Goal: Obtain resource: Obtain resource

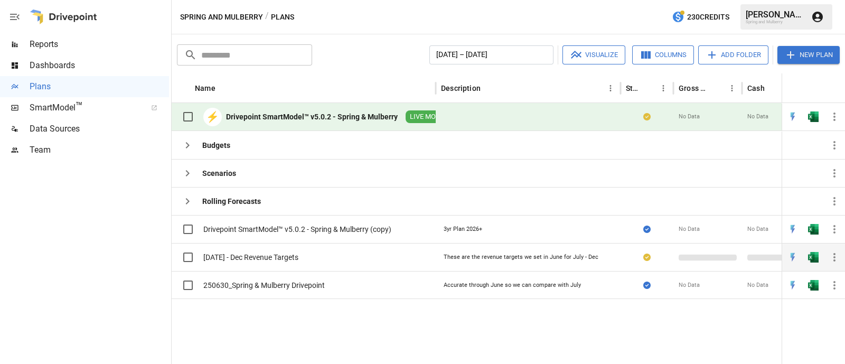
click at [488, 255] on div "These are the revenue targets we set in June for July - Dec" at bounding box center [521, 257] width 155 height 8
click at [839, 256] on icon "button" at bounding box center [834, 257] width 13 height 13
click at [835, 255] on div at bounding box center [422, 182] width 845 height 364
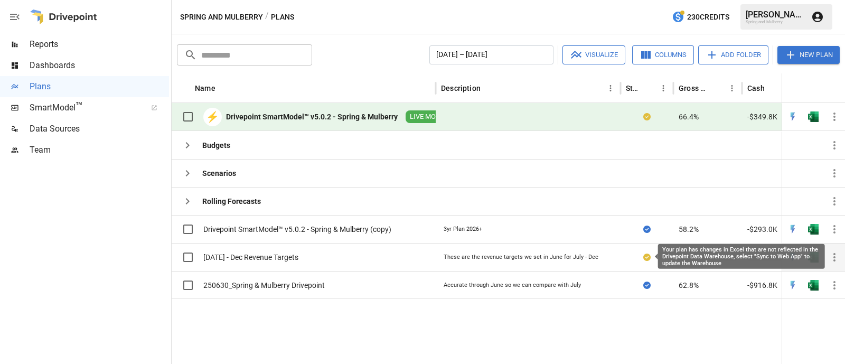
click at [648, 256] on icon at bounding box center [646, 257] width 7 height 7
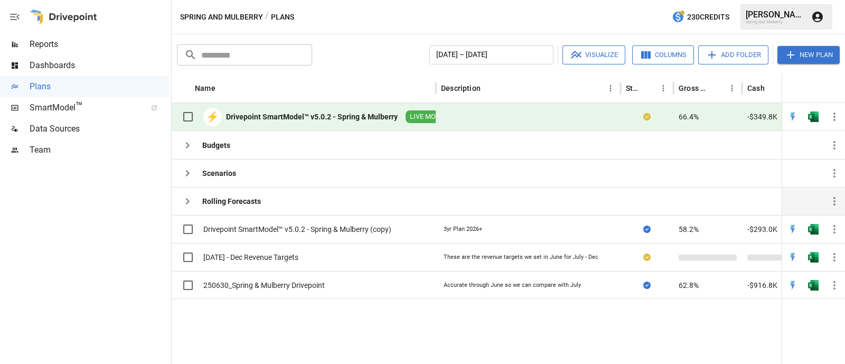
click at [624, 188] on div at bounding box center [647, 201] width 53 height 28
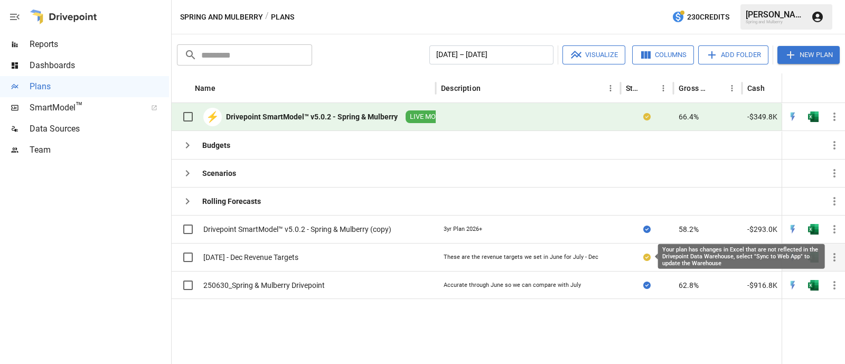
click at [648, 256] on icon at bounding box center [646, 257] width 7 height 7
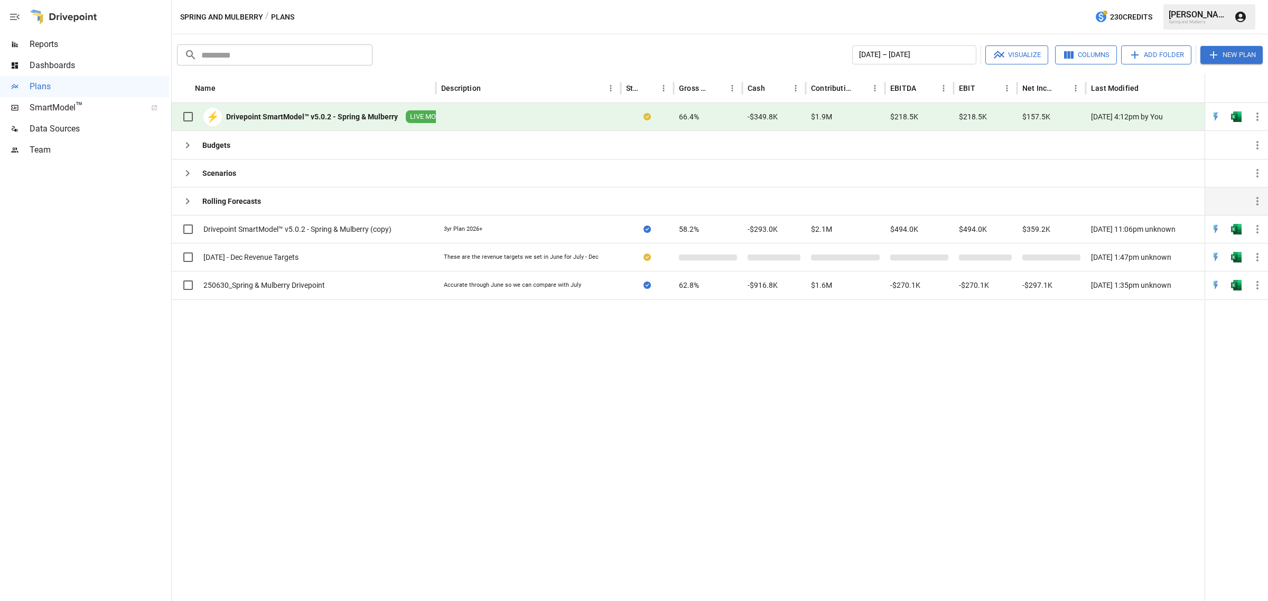
click at [188, 202] on icon "button" at bounding box center [188, 201] width 4 height 6
click at [188, 197] on icon "button" at bounding box center [187, 201] width 13 height 13
click at [845, 254] on icon "button" at bounding box center [1257, 257] width 13 height 13
click at [845, 256] on div at bounding box center [634, 300] width 1268 height 601
click at [845, 254] on div at bounding box center [984, 257] width 63 height 28
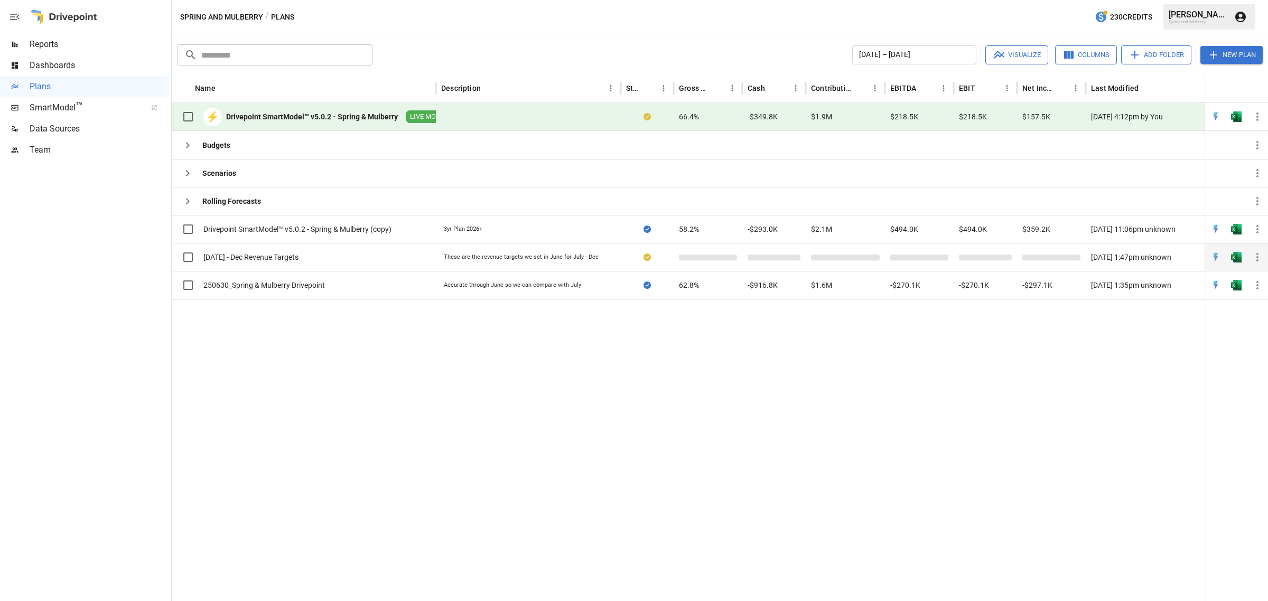
click at [714, 259] on span at bounding box center [708, 257] width 58 height 6
click at [515, 258] on div "These are the revenue targets we set in June for July - Dec" at bounding box center [521, 257] width 155 height 8
click at [273, 260] on div "[DATE] - Dec Revenue Targets" at bounding box center [250, 257] width 95 height 11
click at [845, 260] on img "Open in Excel" at bounding box center [1236, 257] width 11 height 11
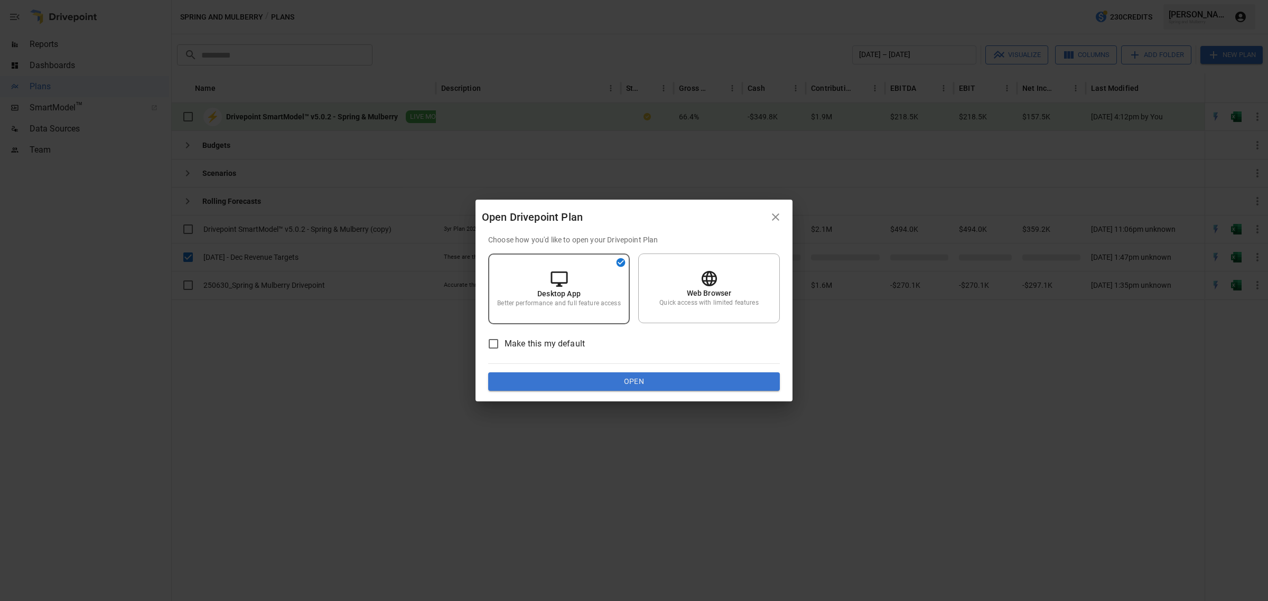
click at [592, 363] on button "Open" at bounding box center [634, 381] width 292 height 19
